Goal: Navigation & Orientation: Find specific page/section

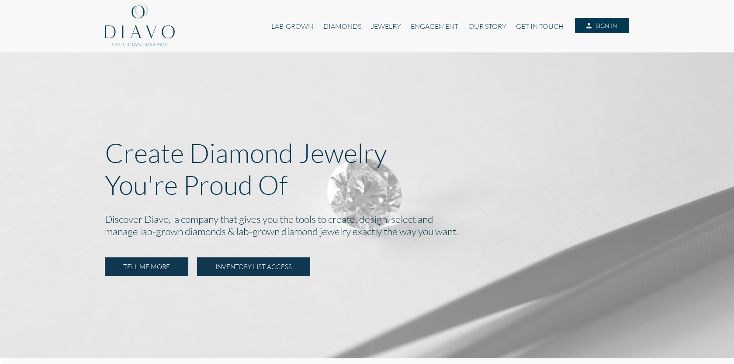
click at [213, 266] on link "INVENTORY LIST ACCESS" at bounding box center [253, 266] width 113 height 18
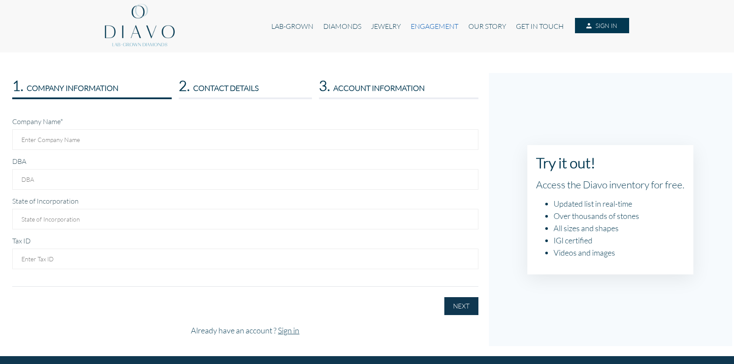
click at [456, 22] on link "ENGAGEMENT" at bounding box center [434, 26] width 57 height 17
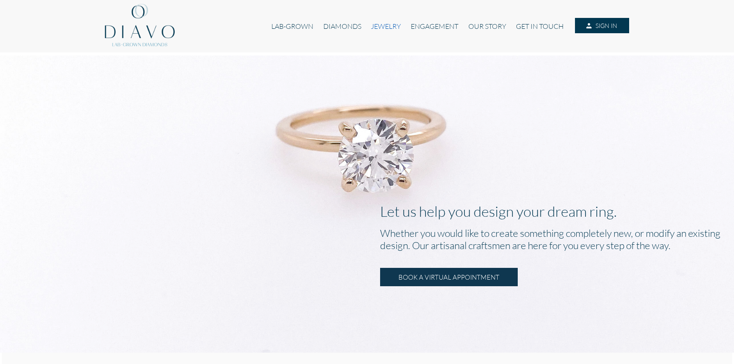
click at [380, 22] on link "JEWELRY" at bounding box center [386, 26] width 40 height 17
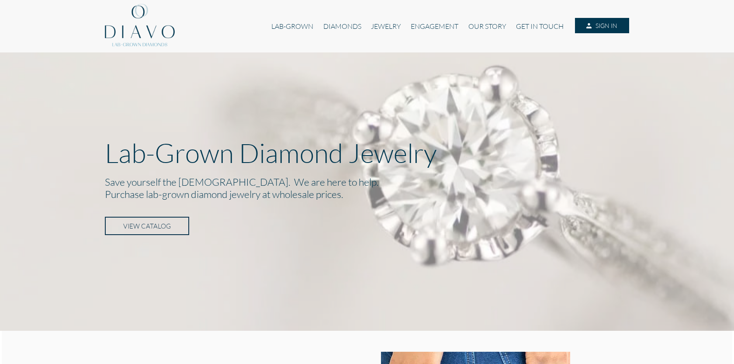
click at [168, 222] on link "VIEW CATALOG" at bounding box center [147, 226] width 84 height 18
